Goal: Task Accomplishment & Management: Manage account settings

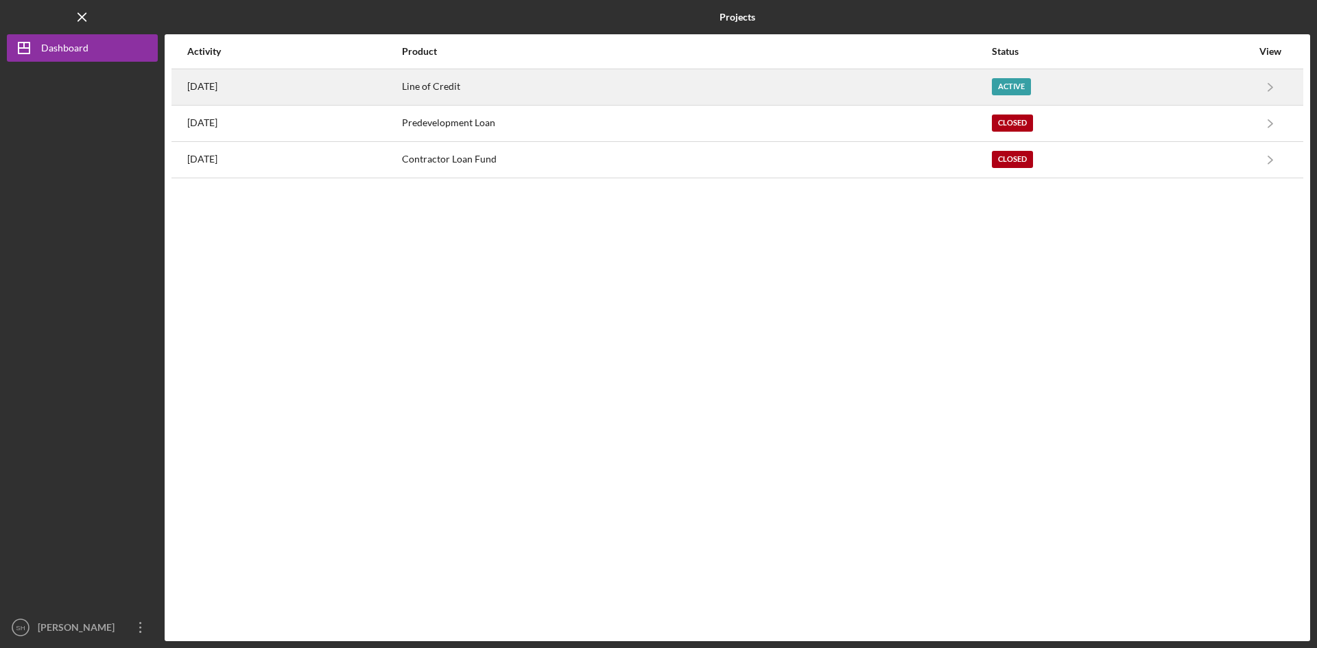
click at [1031, 88] on div "Active" at bounding box center [1011, 86] width 39 height 17
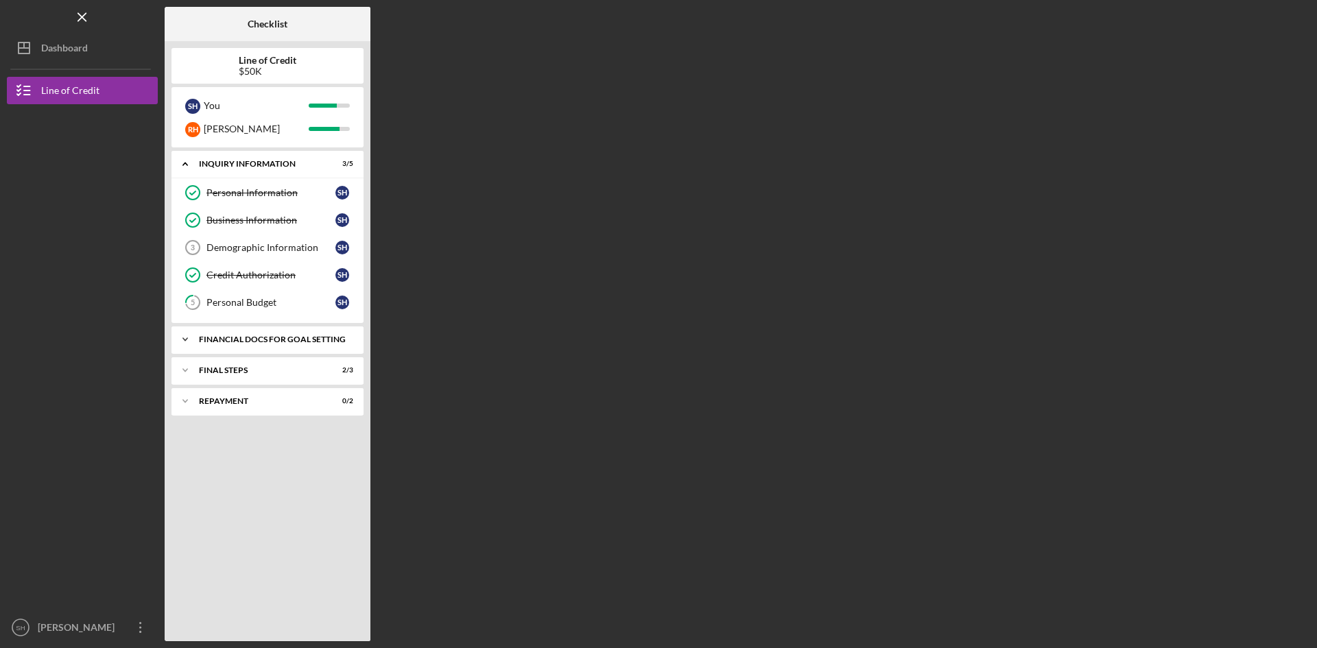
click at [303, 338] on div "Financial Docs for Goal Setting" at bounding box center [273, 340] width 148 height 8
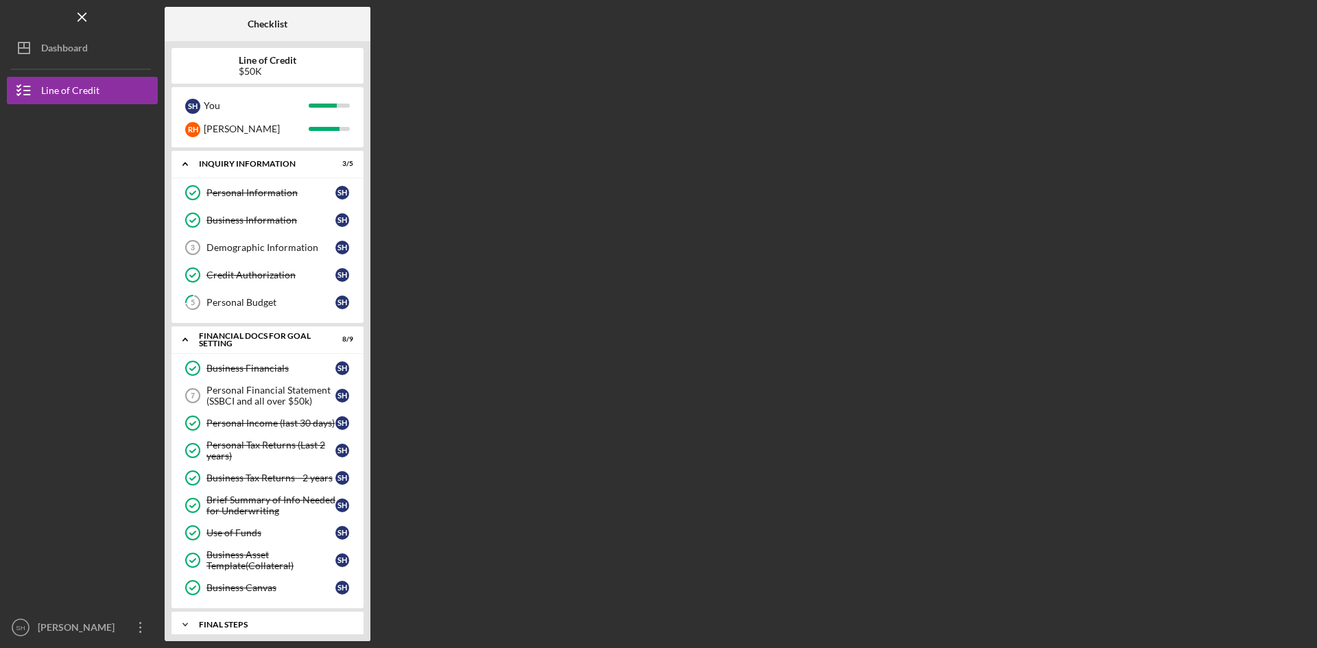
click at [233, 623] on div "FINAL STEPS" at bounding box center [273, 625] width 148 height 8
click at [236, 625] on div "FINAL STEPS" at bounding box center [273, 625] width 148 height 8
click at [322, 624] on div "FINAL STEPS" at bounding box center [273, 625] width 148 height 8
click at [181, 624] on icon "Icon/Expander" at bounding box center [185, 624] width 27 height 27
click at [145, 623] on icon "Icon/Overflow" at bounding box center [141, 628] width 34 height 34
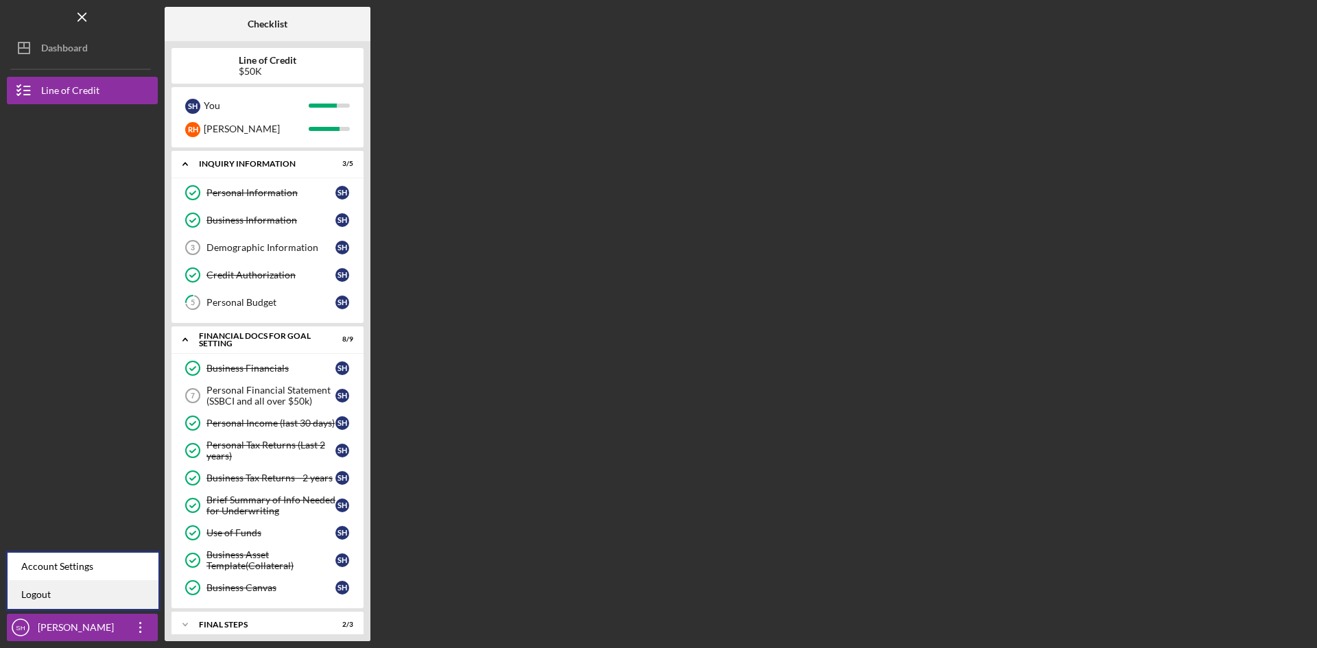
click at [36, 588] on link "Logout" at bounding box center [83, 595] width 151 height 28
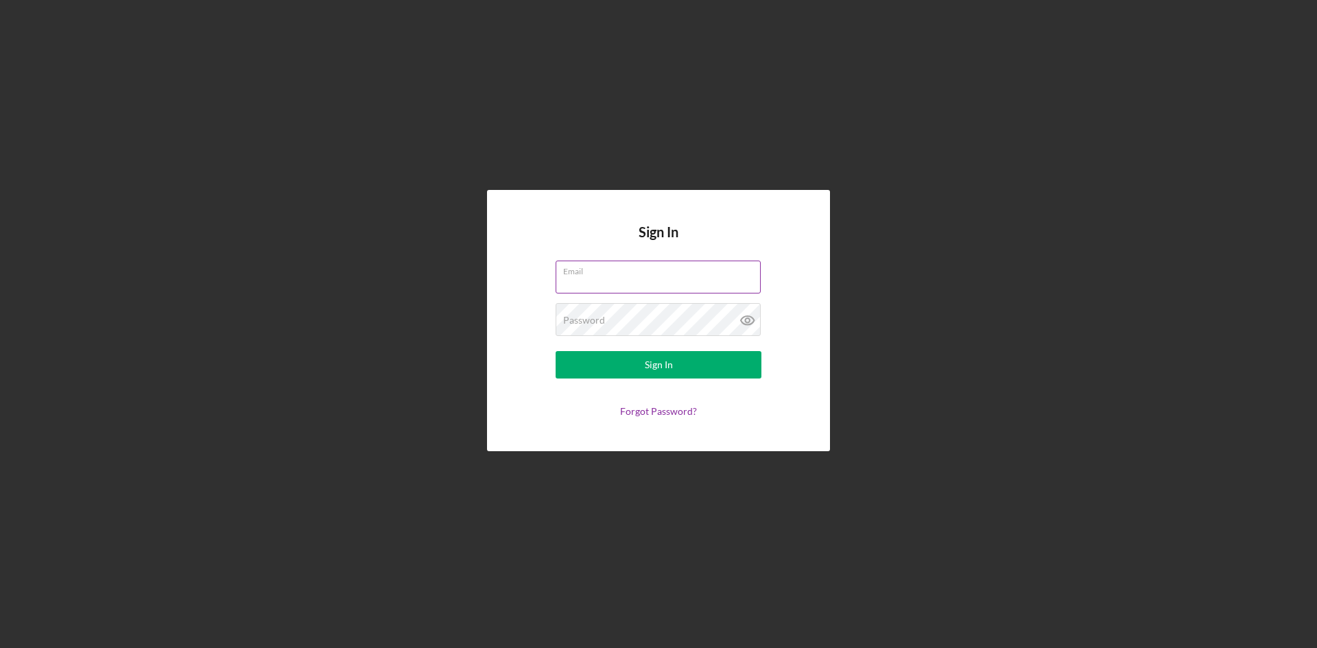
click at [668, 277] on input "Email" at bounding box center [658, 277] width 205 height 33
type input "[EMAIL_ADDRESS][DOMAIN_NAME]"
click at [605, 316] on div "Password Required" at bounding box center [659, 320] width 206 height 34
click at [657, 366] on div "Sign In" at bounding box center [659, 364] width 28 height 27
